Goal: Task Accomplishment & Management: Complete application form

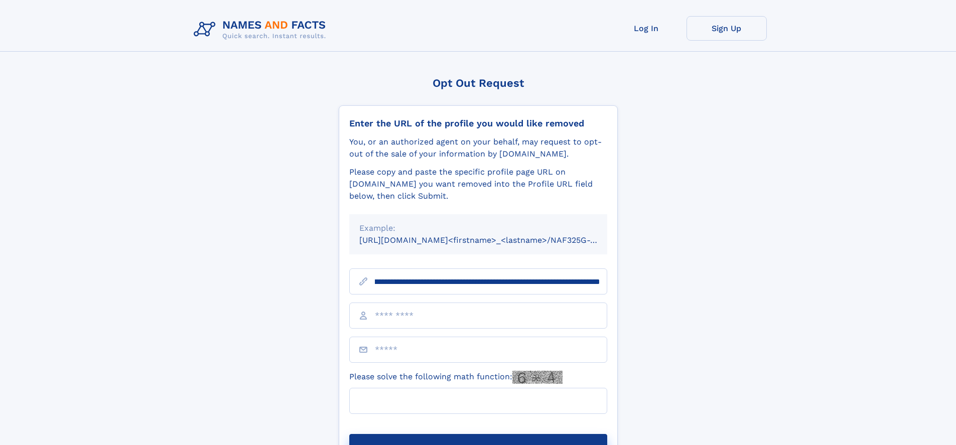
scroll to position [0, 126]
type input "**********"
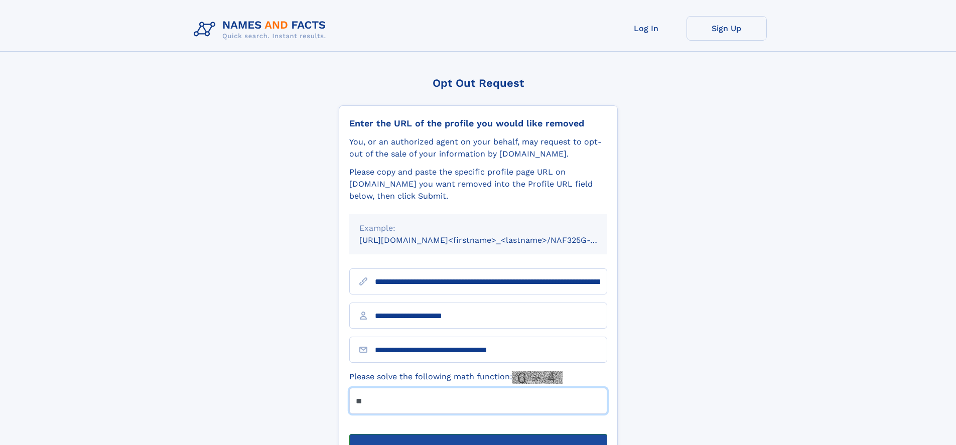
type input "**"
click at [478, 434] on button "Submit Opt Out Request" at bounding box center [478, 450] width 258 height 32
